Goal: Information Seeking & Learning: Understand process/instructions

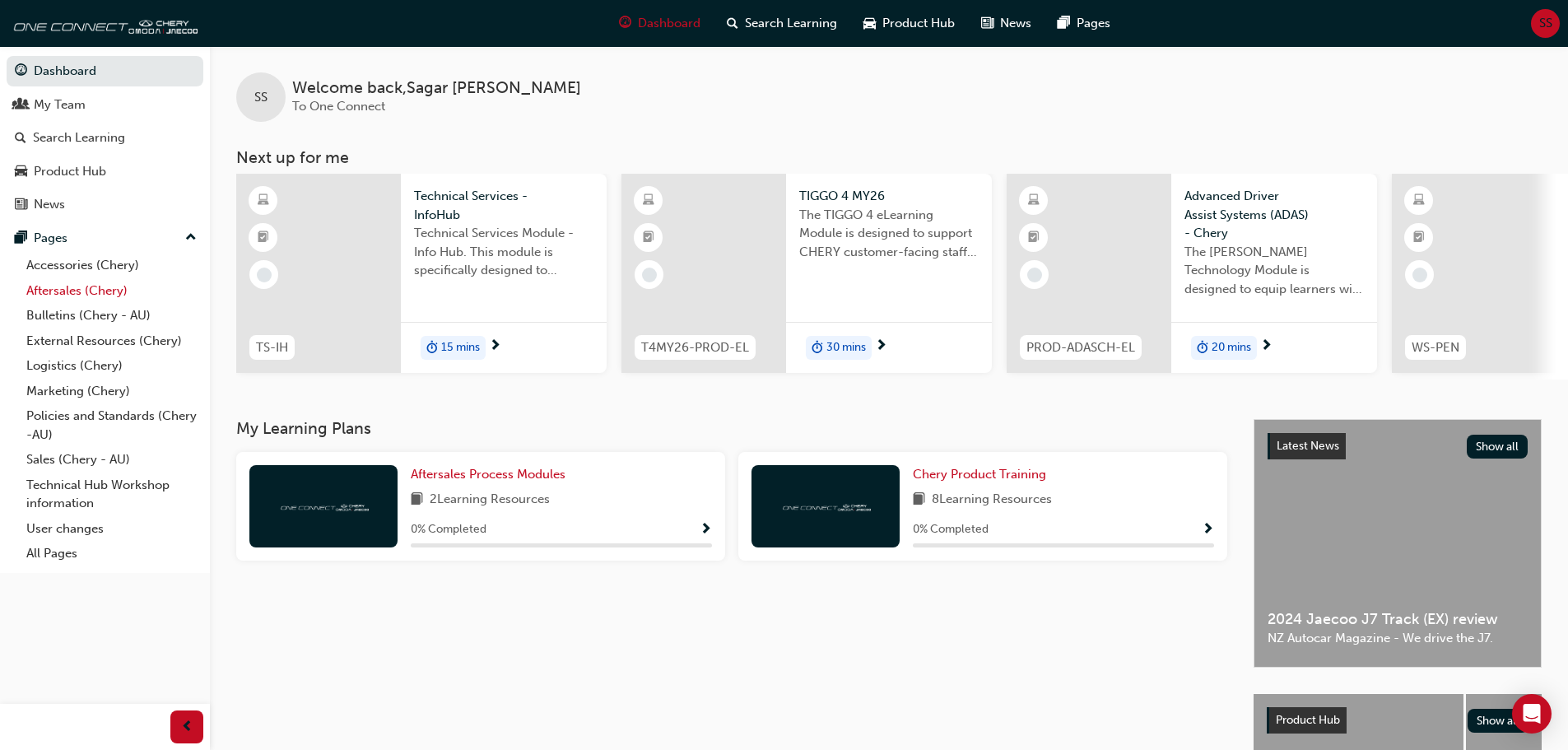
drag, startPoint x: 97, startPoint y: 290, endPoint x: 135, endPoint y: 288, distance: 38.1
click at [97, 290] on link "Aftersales (Chery)" at bounding box center [111, 291] width 184 height 26
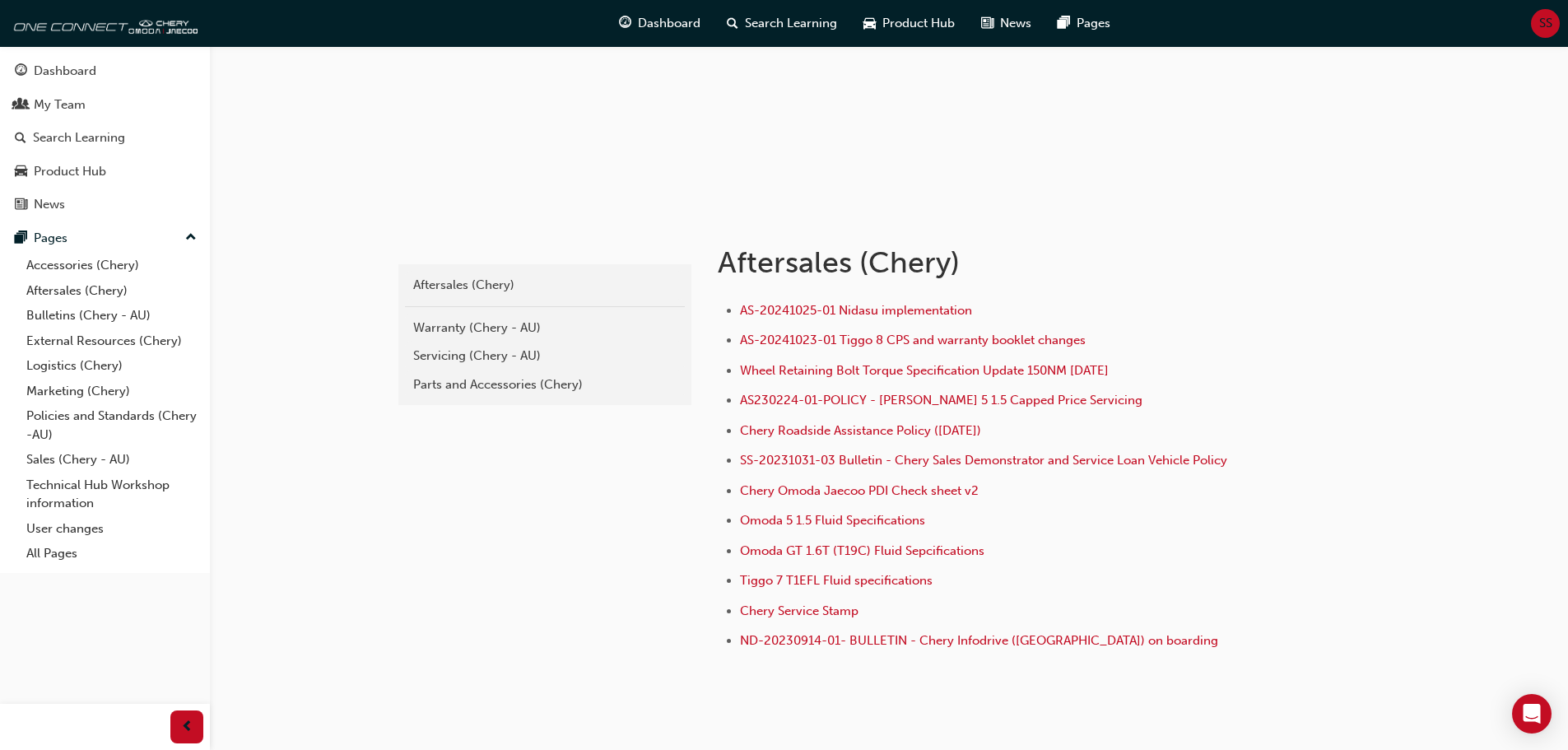
scroll to position [165, 0]
drag, startPoint x: 464, startPoint y: 333, endPoint x: 702, endPoint y: 348, distance: 238.5
click at [464, 333] on div "Warranty (Chery - AU)" at bounding box center [545, 327] width 263 height 19
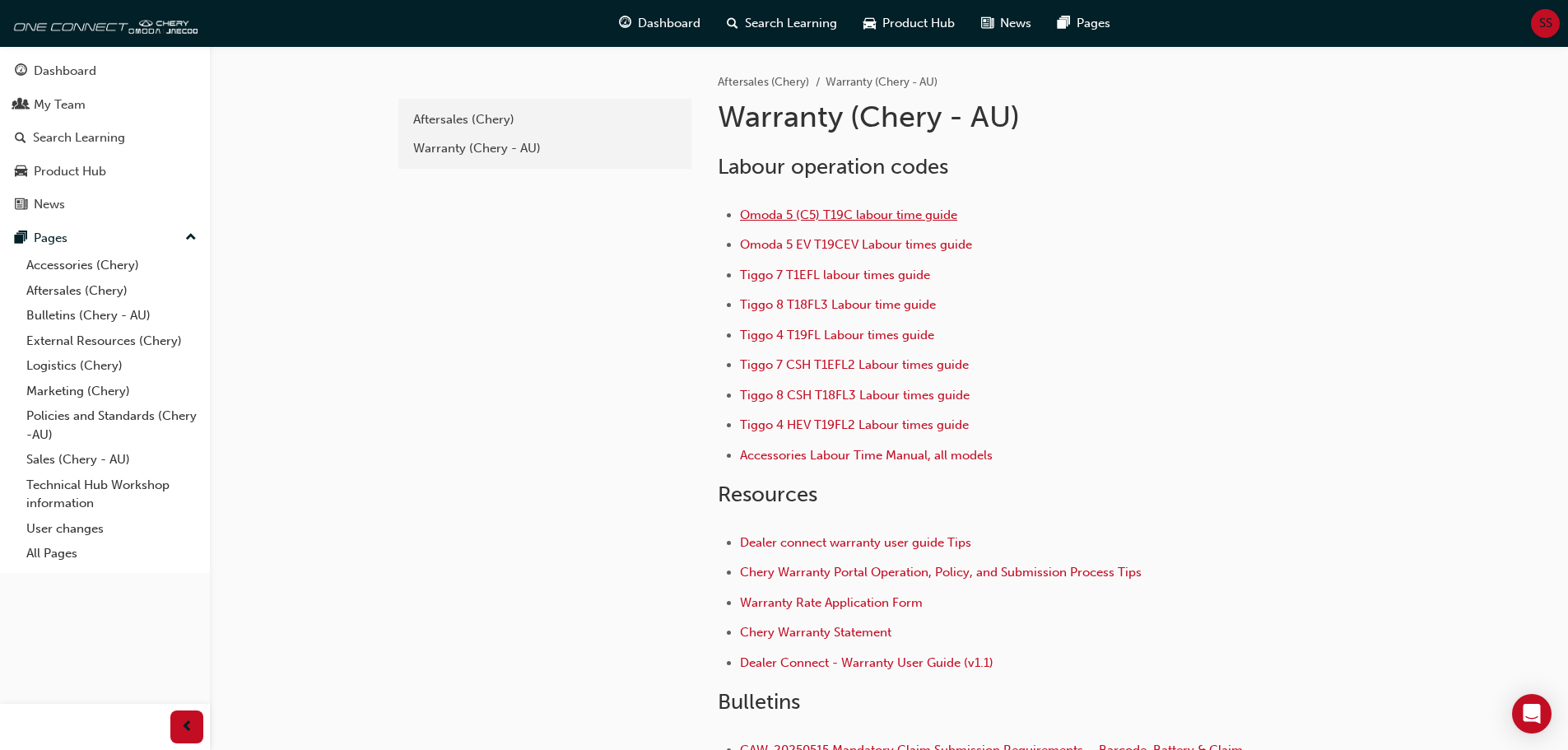
click at [777, 217] on span "Omoda 5 (C5) T19C labour time guide" at bounding box center [849, 214] width 217 height 15
click at [856, 217] on span "Omoda 5 (C5) T19C labour time guide" at bounding box center [849, 214] width 217 height 15
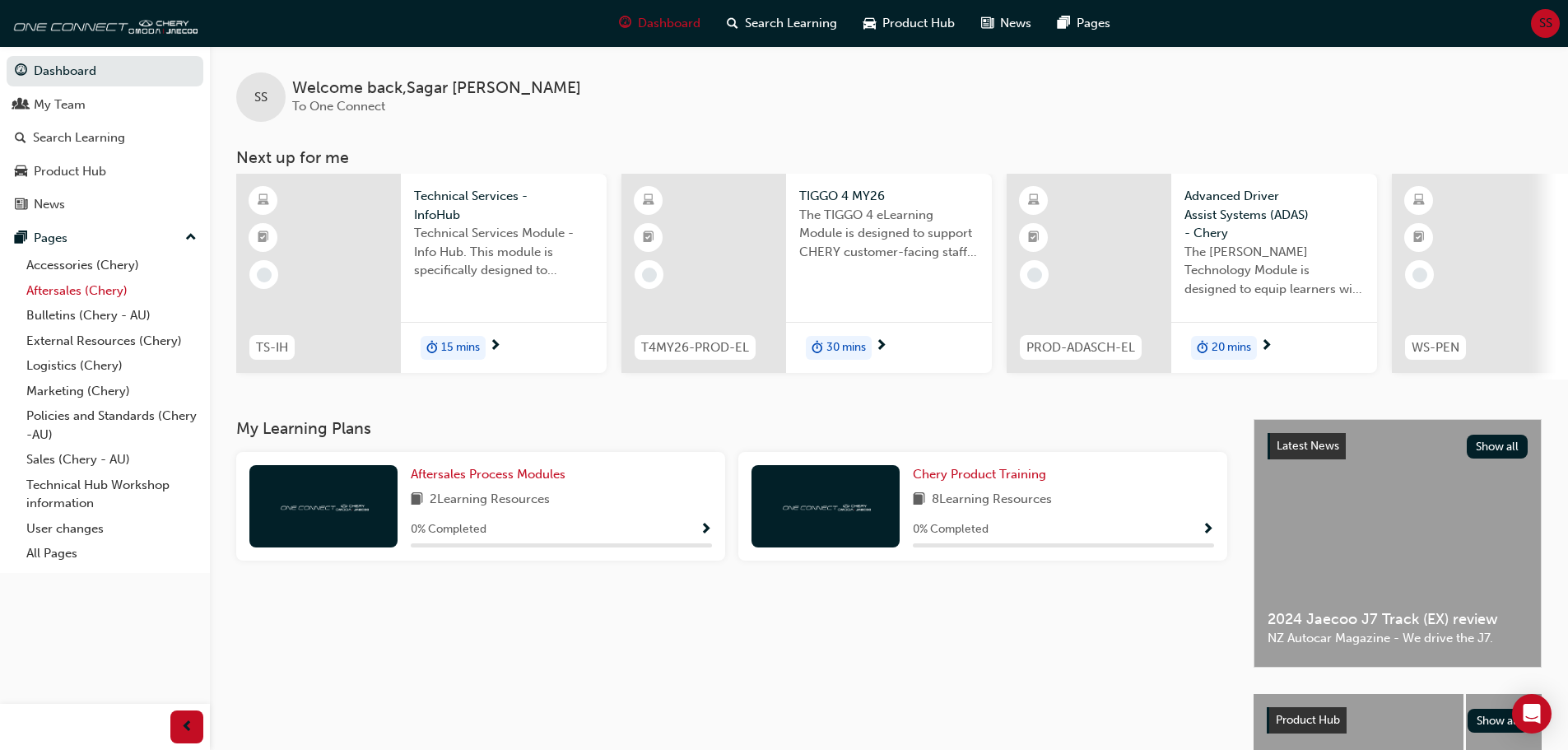
click at [84, 285] on link "Aftersales (Chery)" at bounding box center [111, 291] width 184 height 26
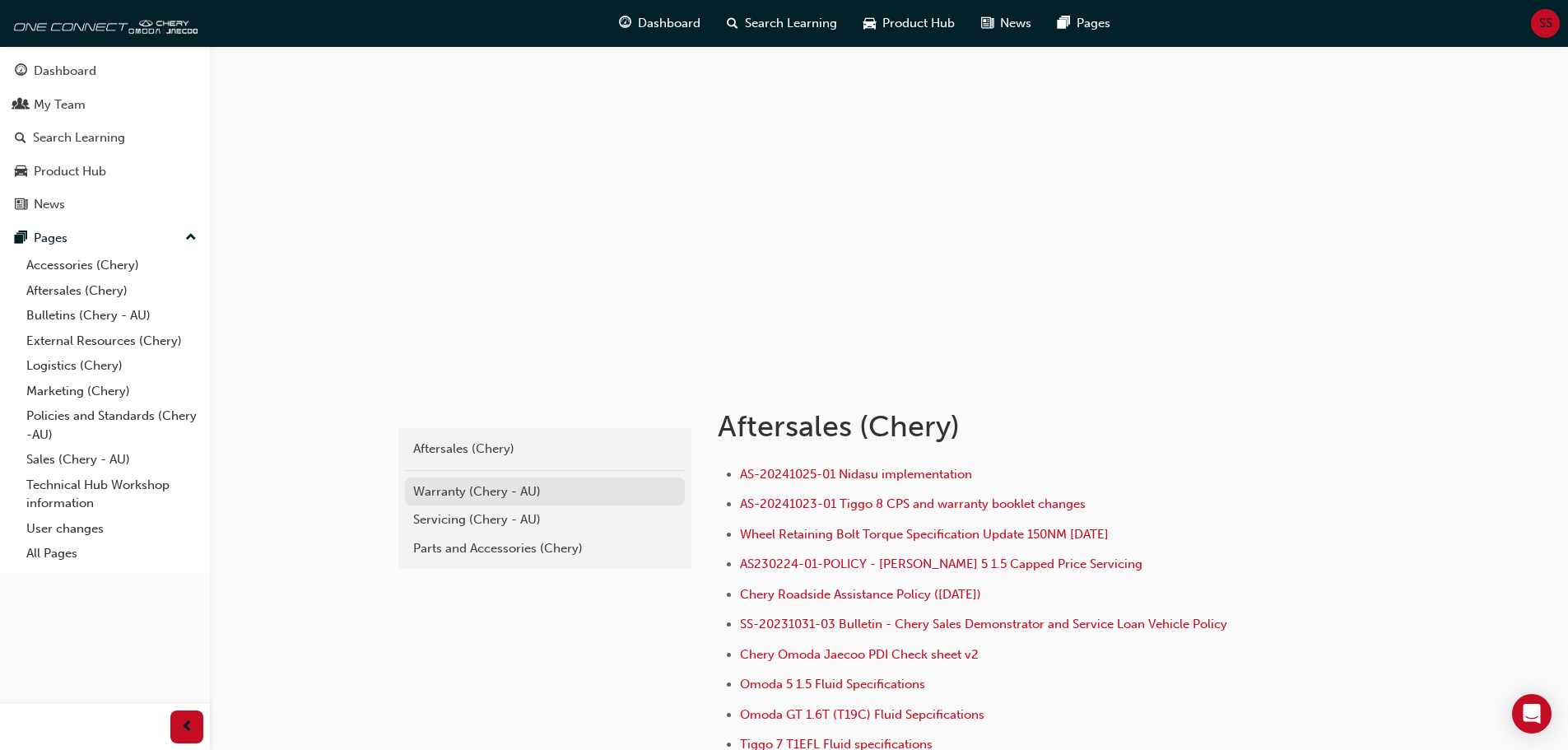
click at [514, 504] on link "Warranty (Chery - AU)" at bounding box center [545, 492] width 280 height 29
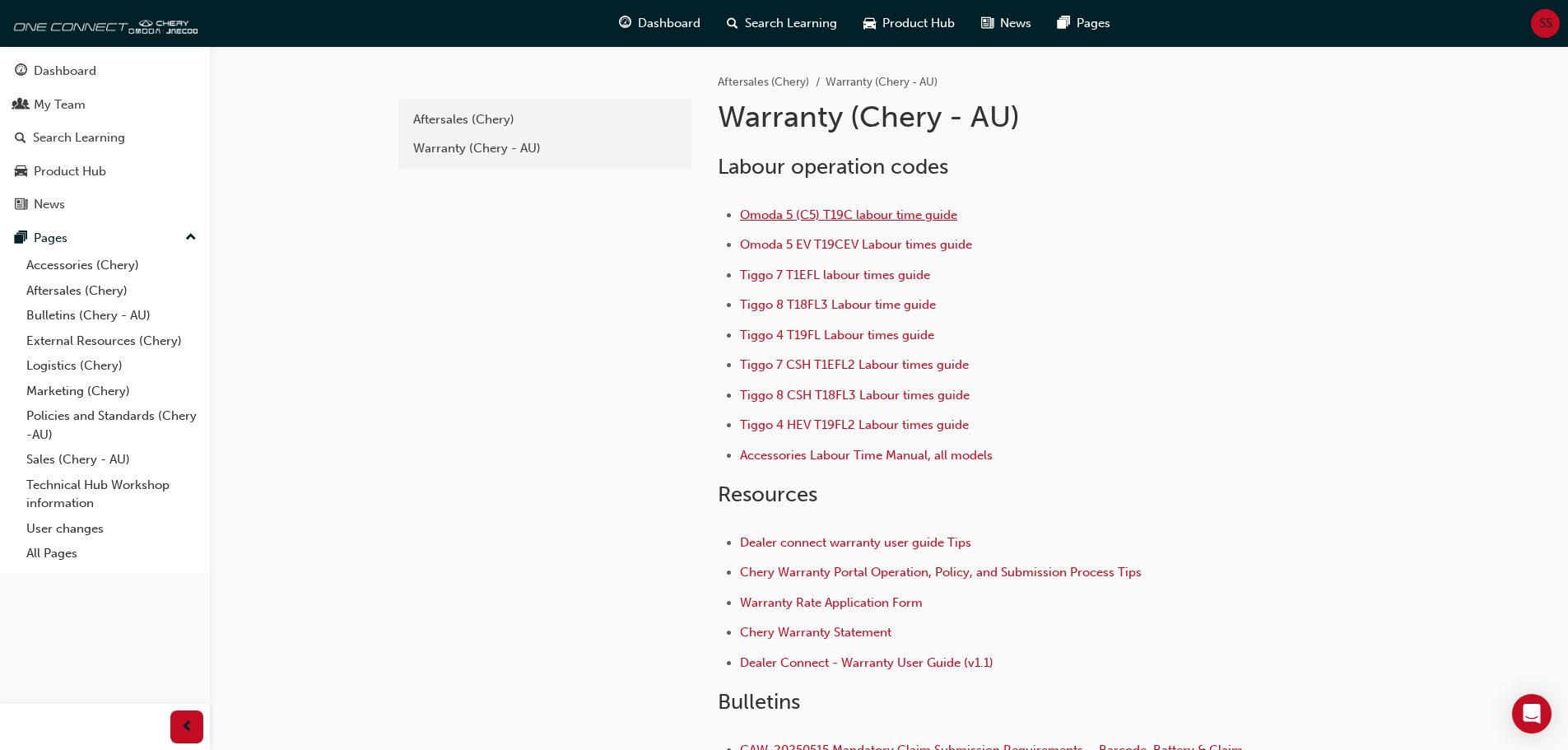
click at [889, 221] on span "Omoda 5 (C5) T19C labour time guide" at bounding box center [849, 214] width 217 height 15
click at [884, 227] on li "Omoda 5 (C5) T19C labour time guide" at bounding box center [996, 217] width 513 height 24
click at [883, 220] on span "Omoda 5 (C5) T19C labour time guide" at bounding box center [849, 214] width 217 height 15
